Goal: Navigation & Orientation: Understand site structure

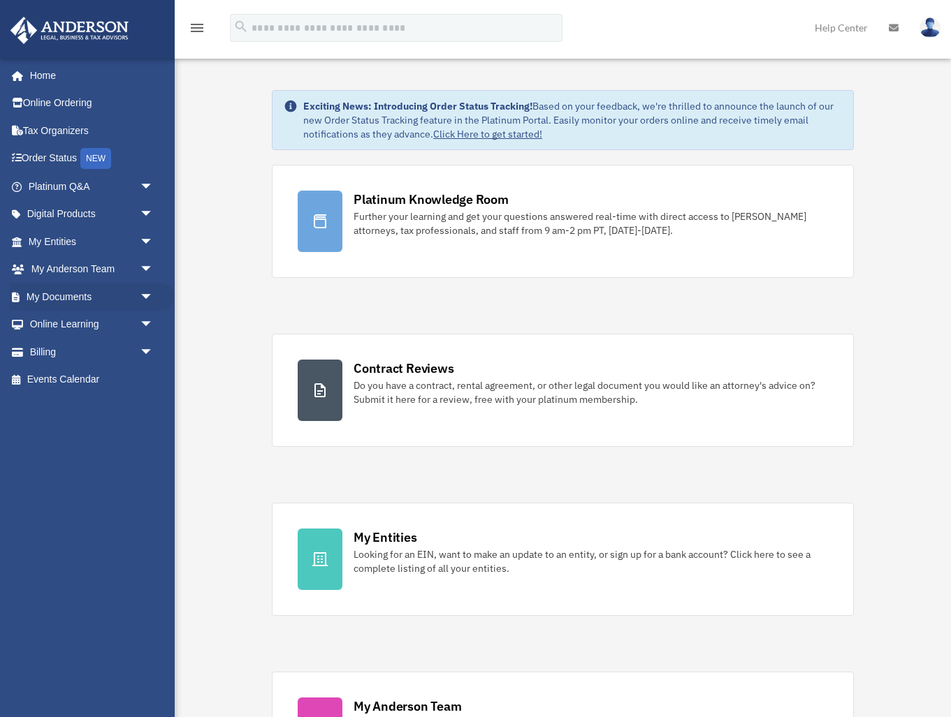
click at [2, 298] on li "My Documents arrow_drop_down Box Meeting Minutes Forms Library Notarize" at bounding box center [87, 297] width 175 height 28
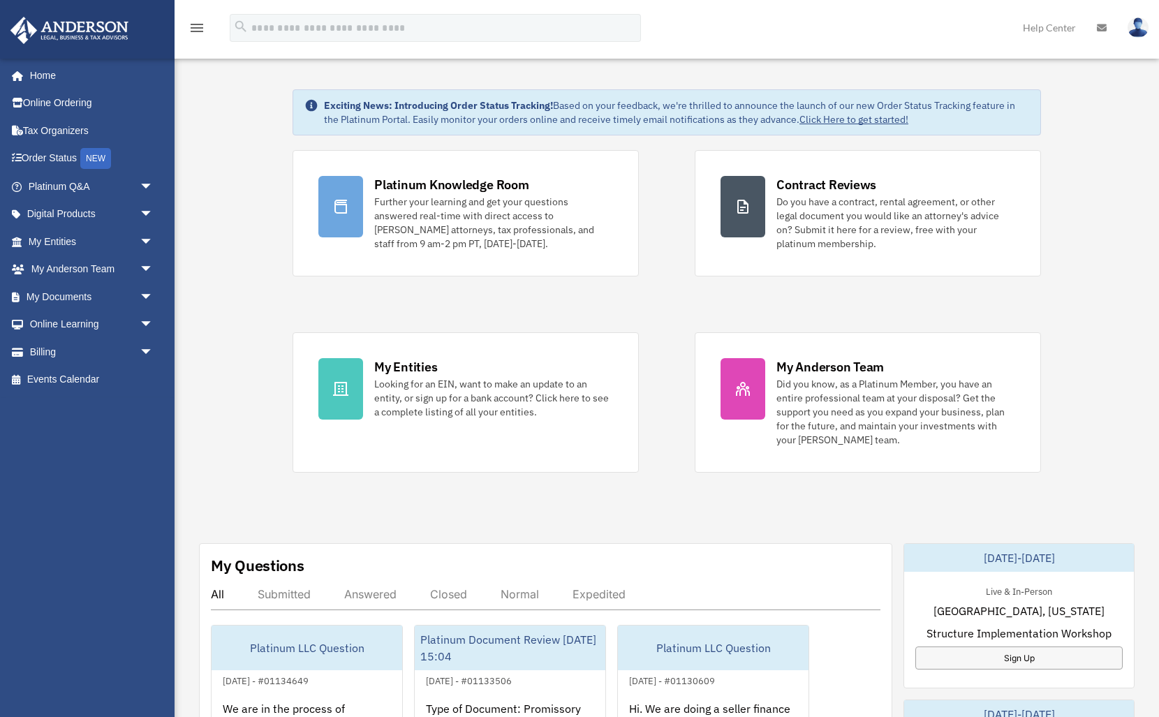
scroll to position [13, 0]
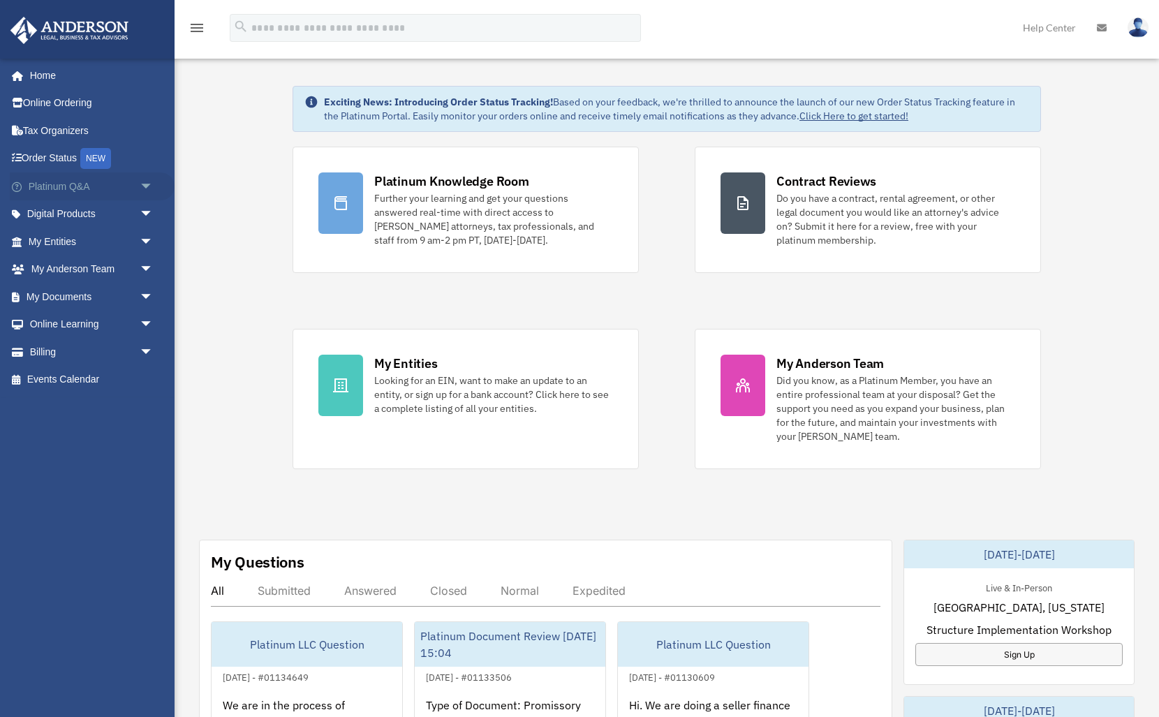
click at [81, 195] on link "Platinum Q&A arrow_drop_down" at bounding box center [92, 187] width 165 height 28
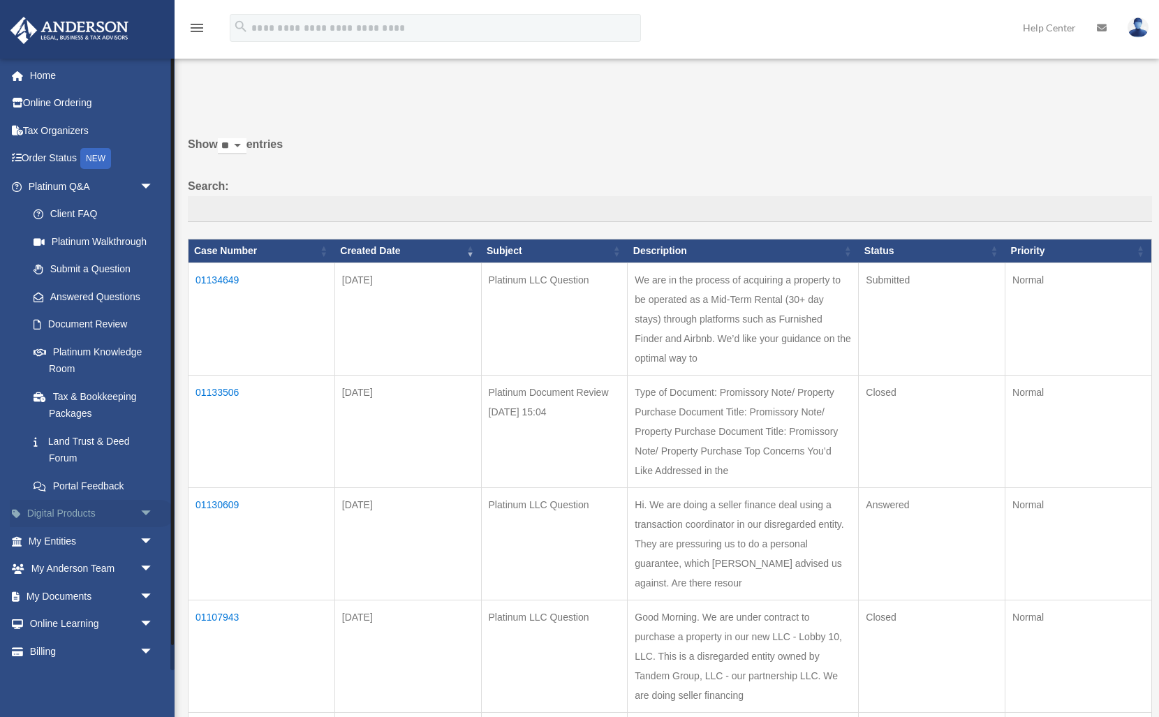
click at [103, 513] on link "Digital Products arrow_drop_down" at bounding box center [92, 514] width 165 height 28
click at [145, 519] on span "arrow_drop_down" at bounding box center [154, 514] width 28 height 29
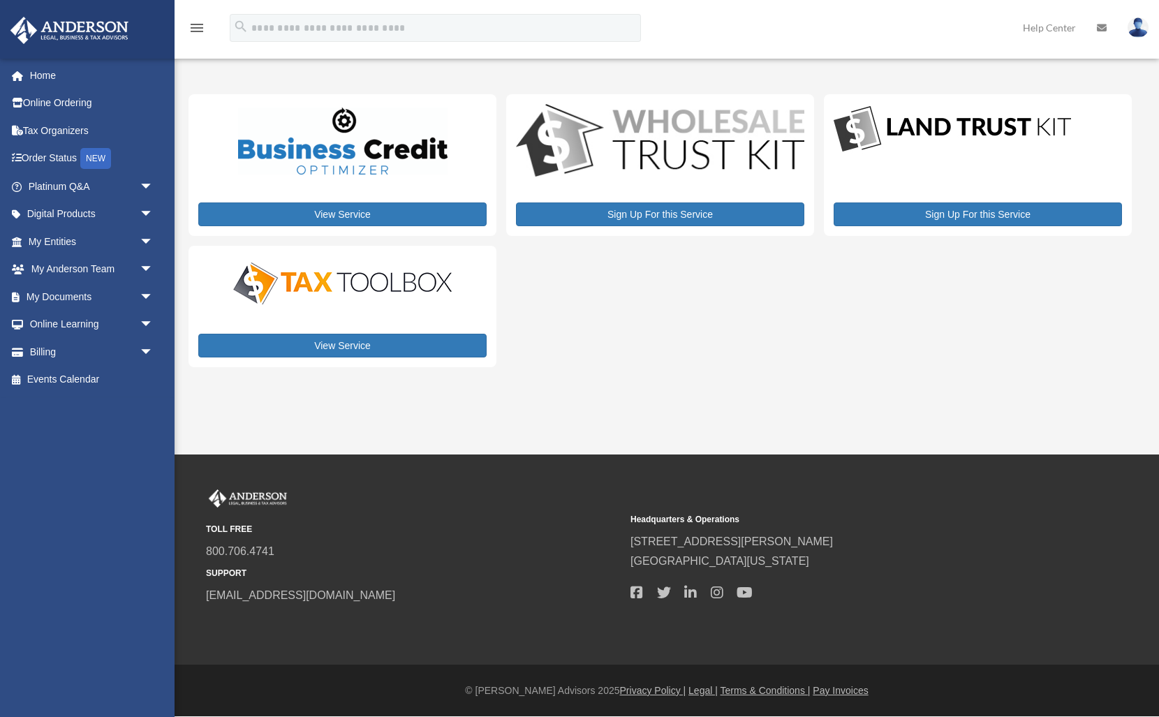
click at [145, 519] on div "[PERSON_NAME][EMAIL_ADDRESS][DOMAIN_NAME] Sign Out [EMAIL_ADDRESS][DOMAIN_NAME]…" at bounding box center [87, 364] width 175 height 613
click at [146, 179] on span "arrow_drop_down" at bounding box center [154, 187] width 28 height 29
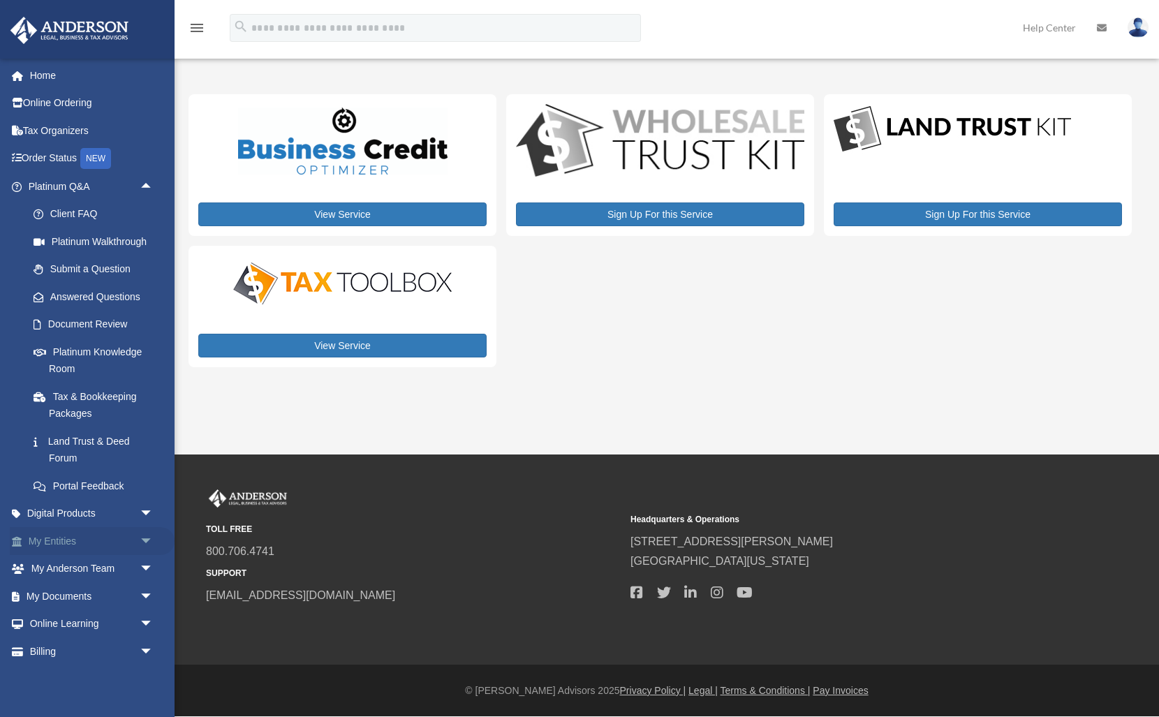
click at [79, 540] on link "My Entities arrow_drop_down" at bounding box center [92, 541] width 165 height 28
